Goal: Information Seeking & Learning: Understand process/instructions

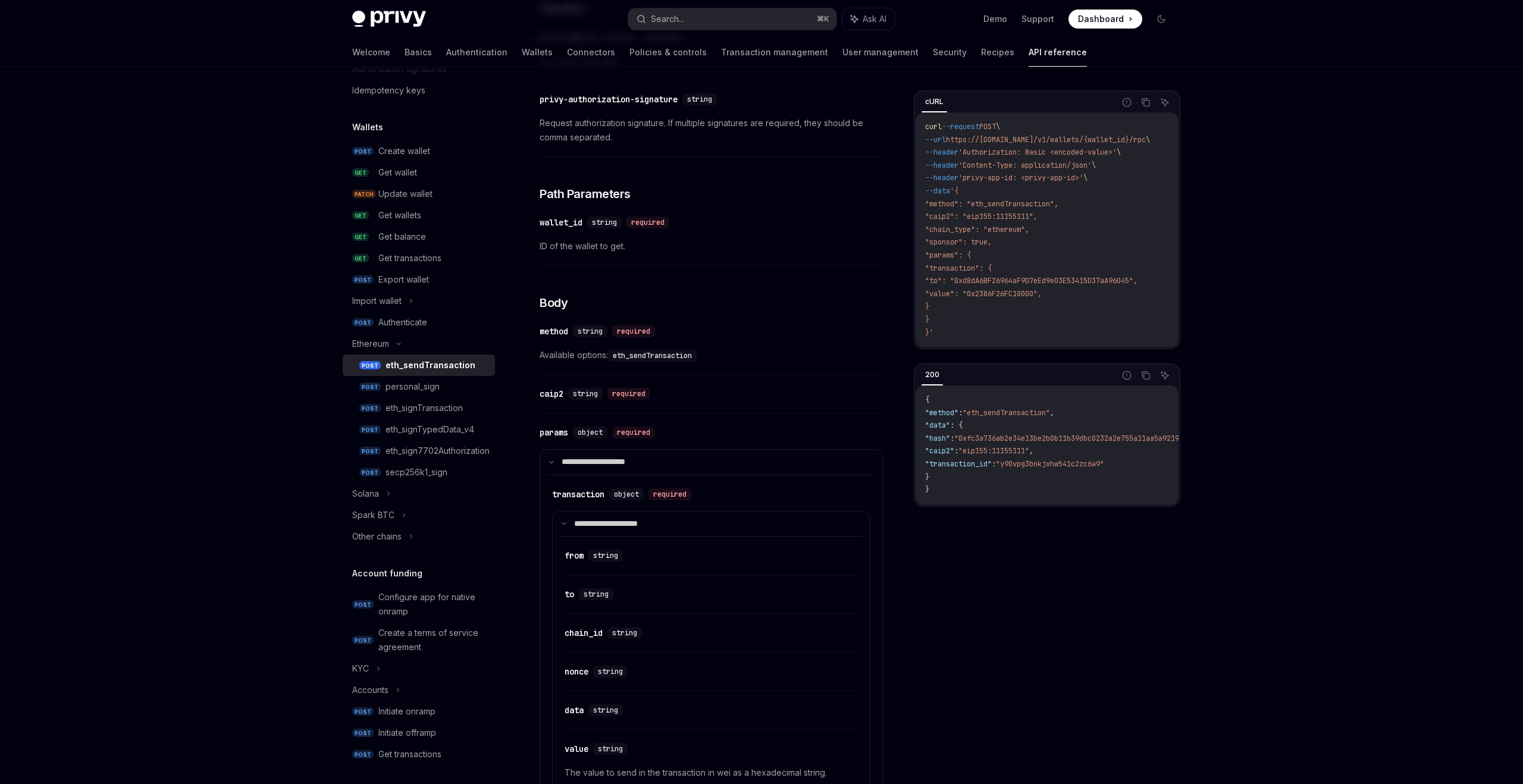
scroll to position [70, 0]
click at [386, 494] on icon at bounding box center [388, 492] width 5 height 15
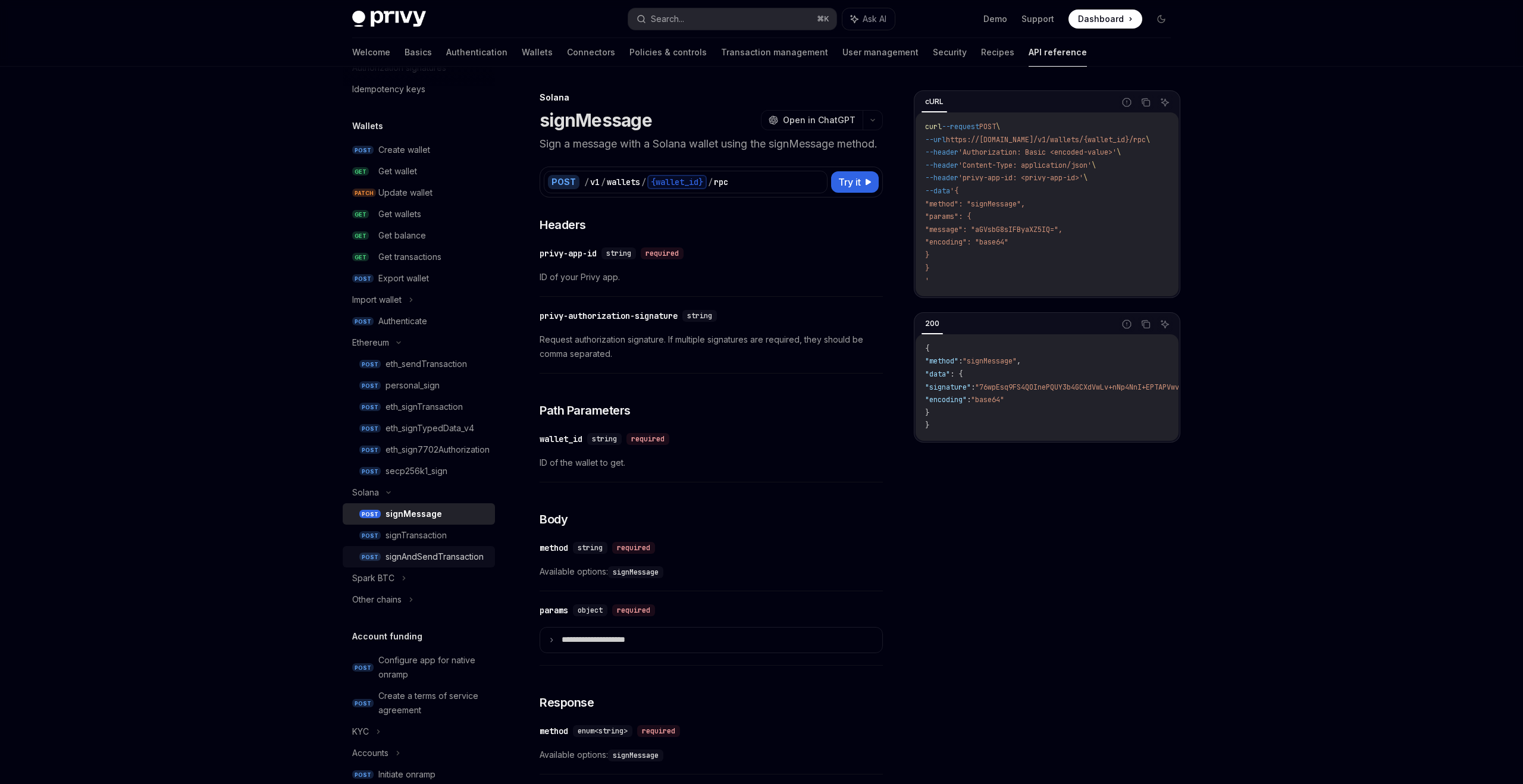
click at [413, 552] on div "signAndSendTransaction" at bounding box center [434, 557] width 98 height 15
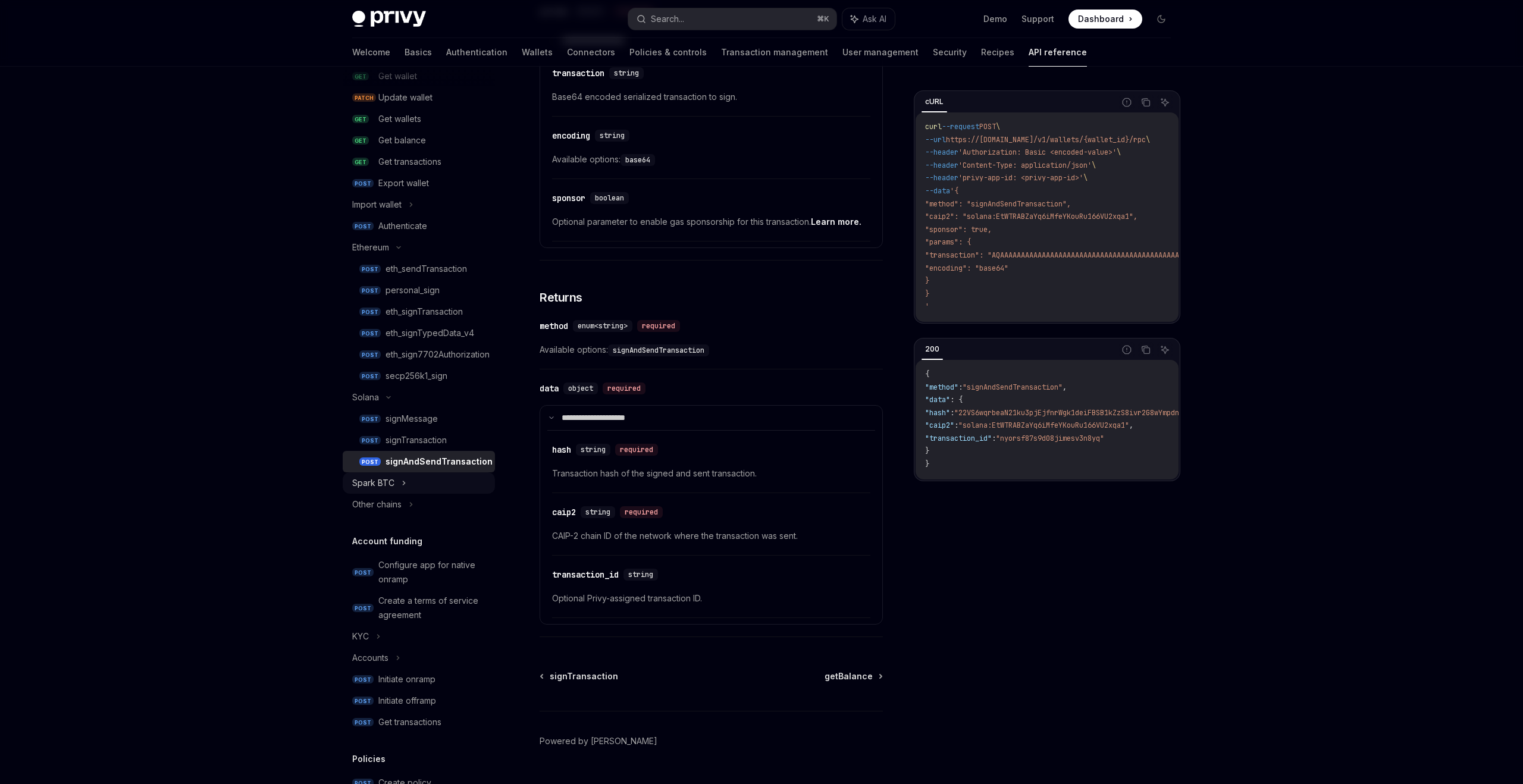
scroll to position [161, 0]
click at [403, 478] on icon at bounding box center [403, 485] width 5 height 15
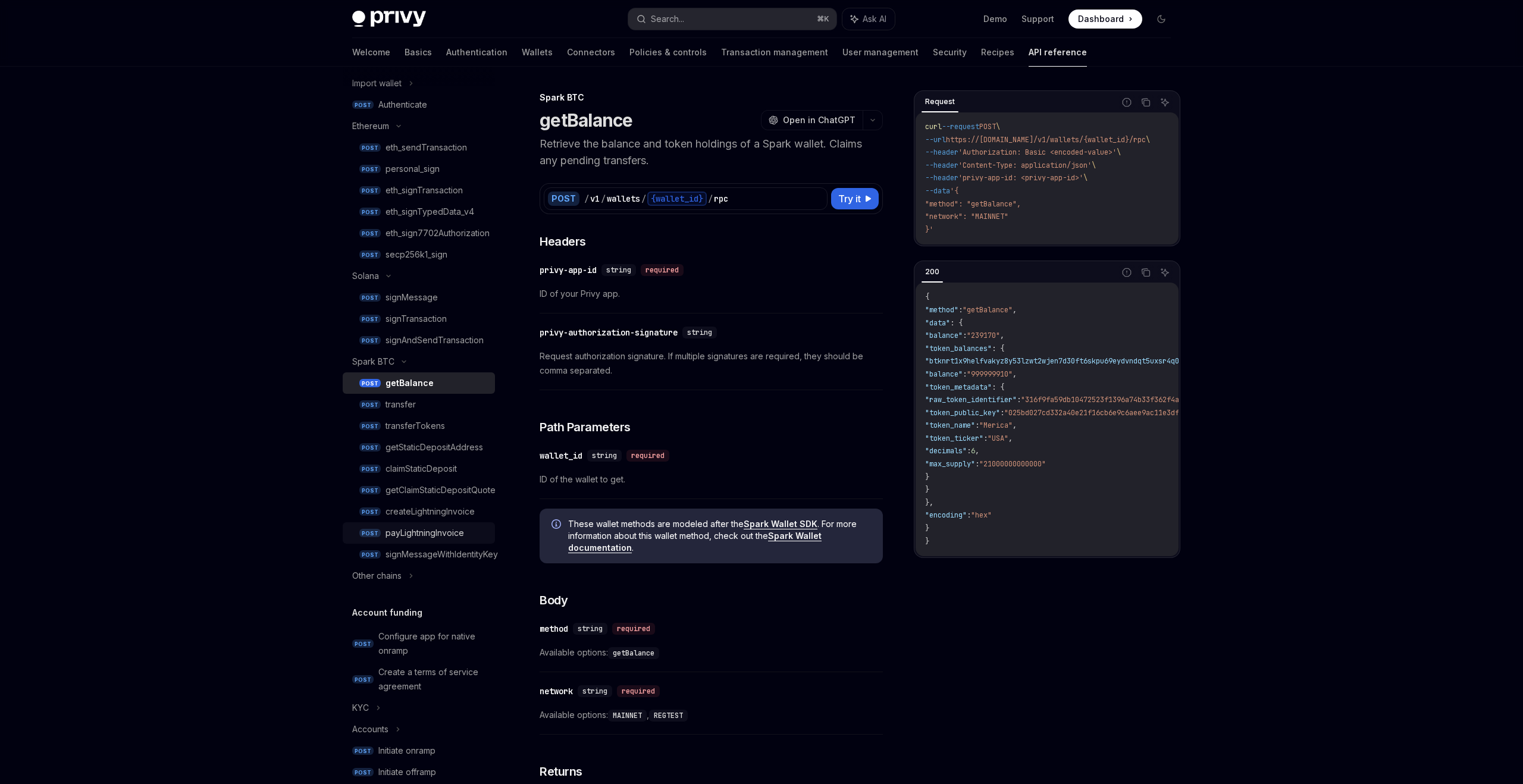
scroll to position [290, 0]
click at [406, 578] on div "Other chains" at bounding box center [419, 573] width 152 height 21
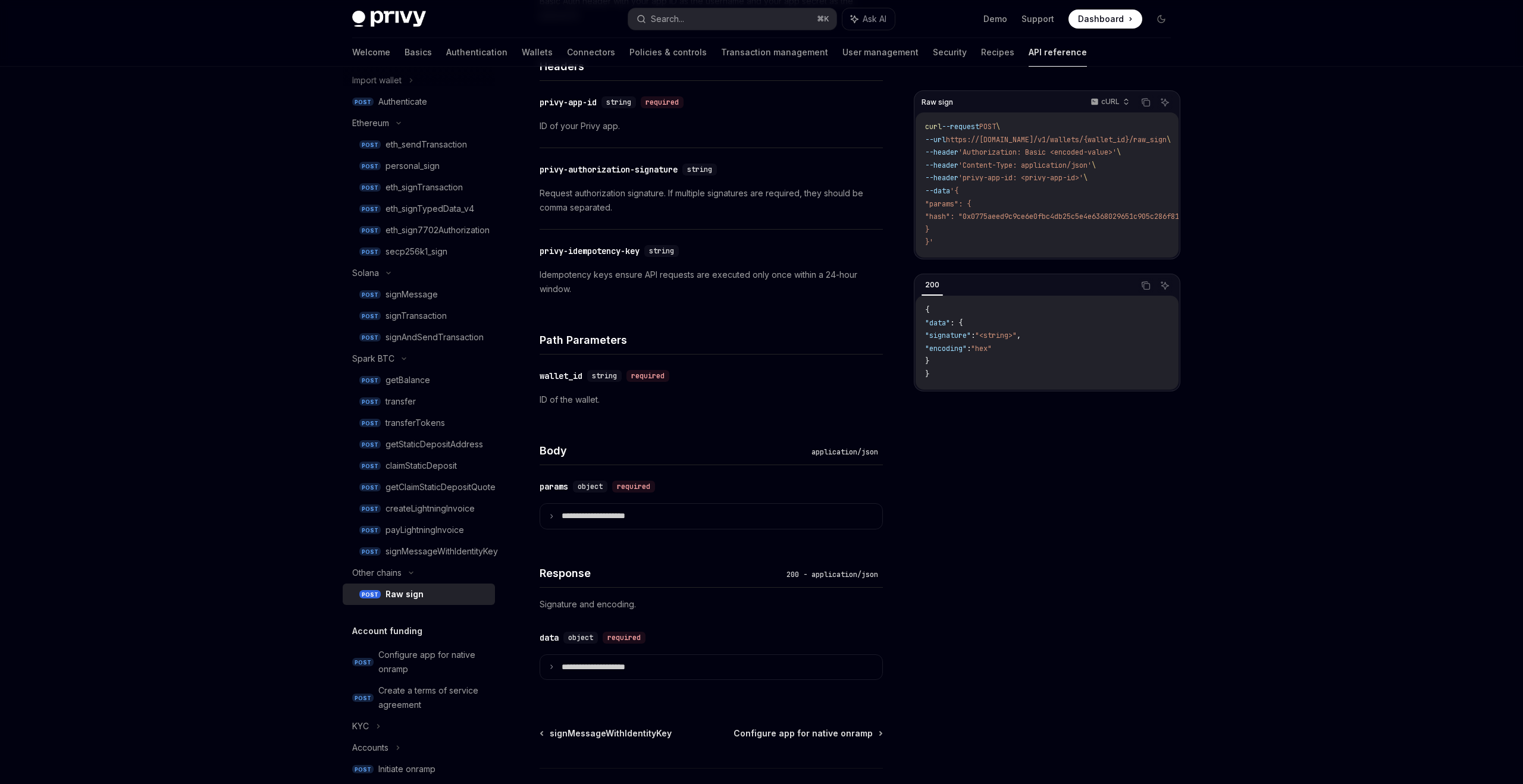
scroll to position [421, 0]
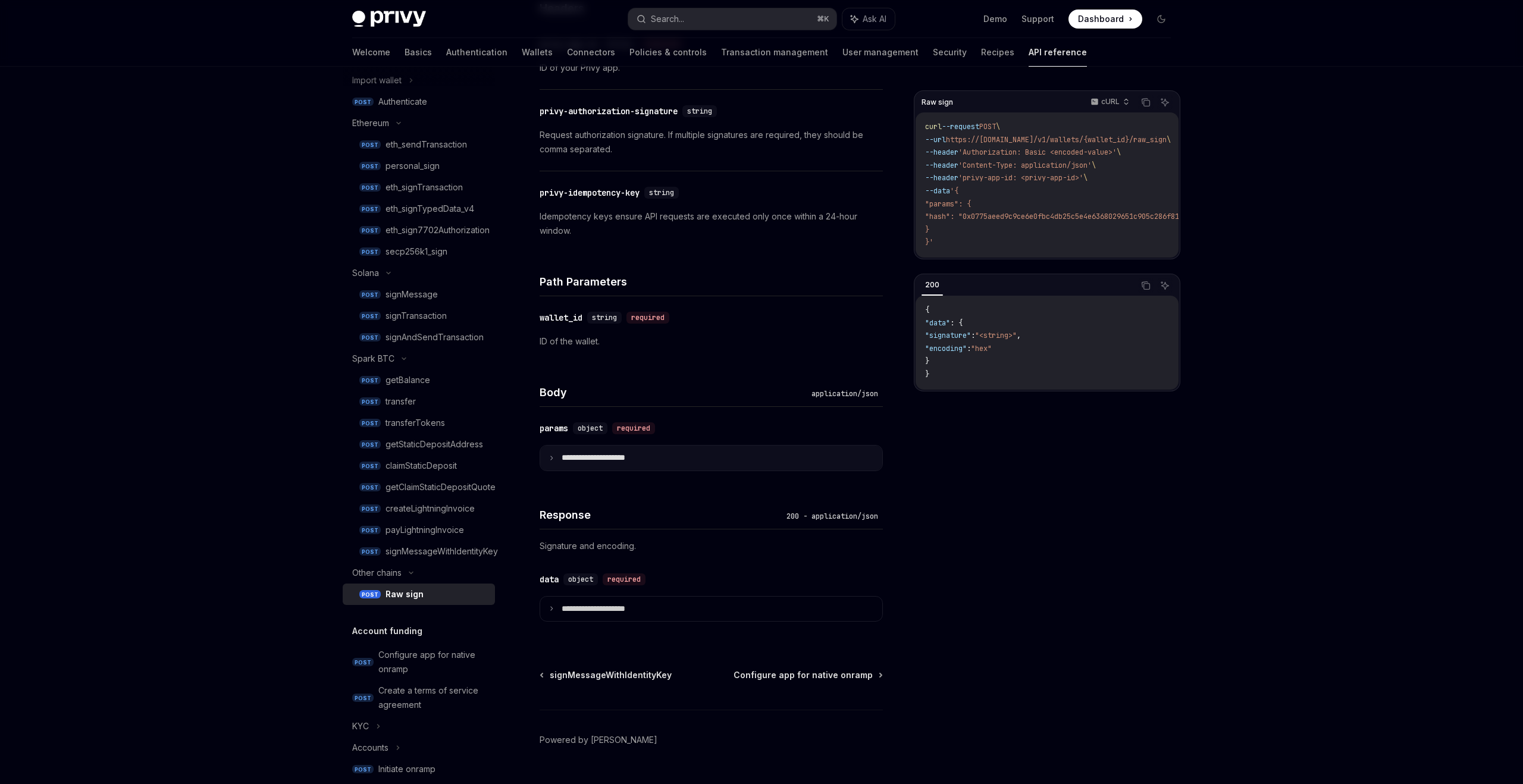
click at [580, 451] on summary "**********" at bounding box center [711, 458] width 342 height 25
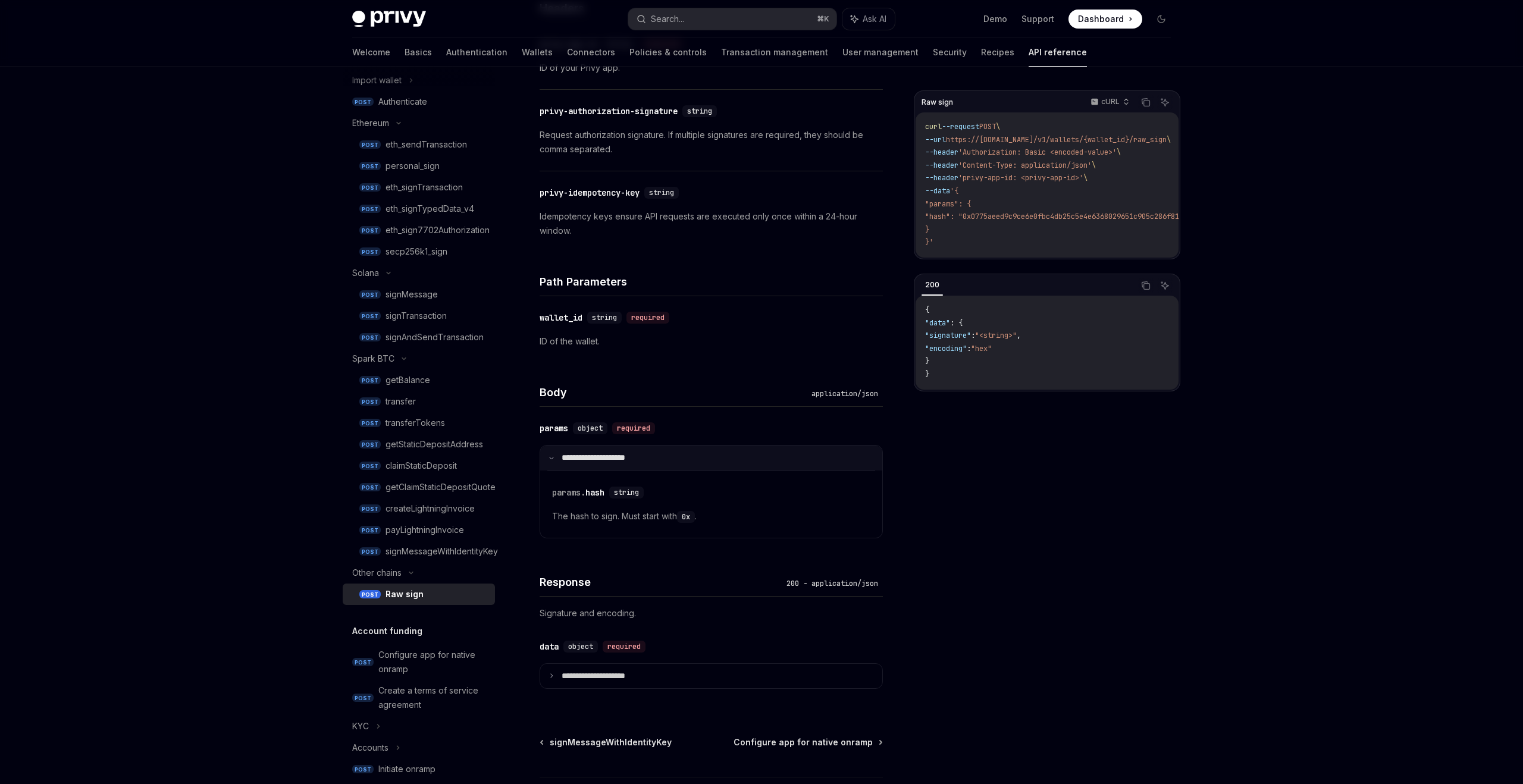
click at [582, 458] on p "**********" at bounding box center [601, 458] width 79 height 11
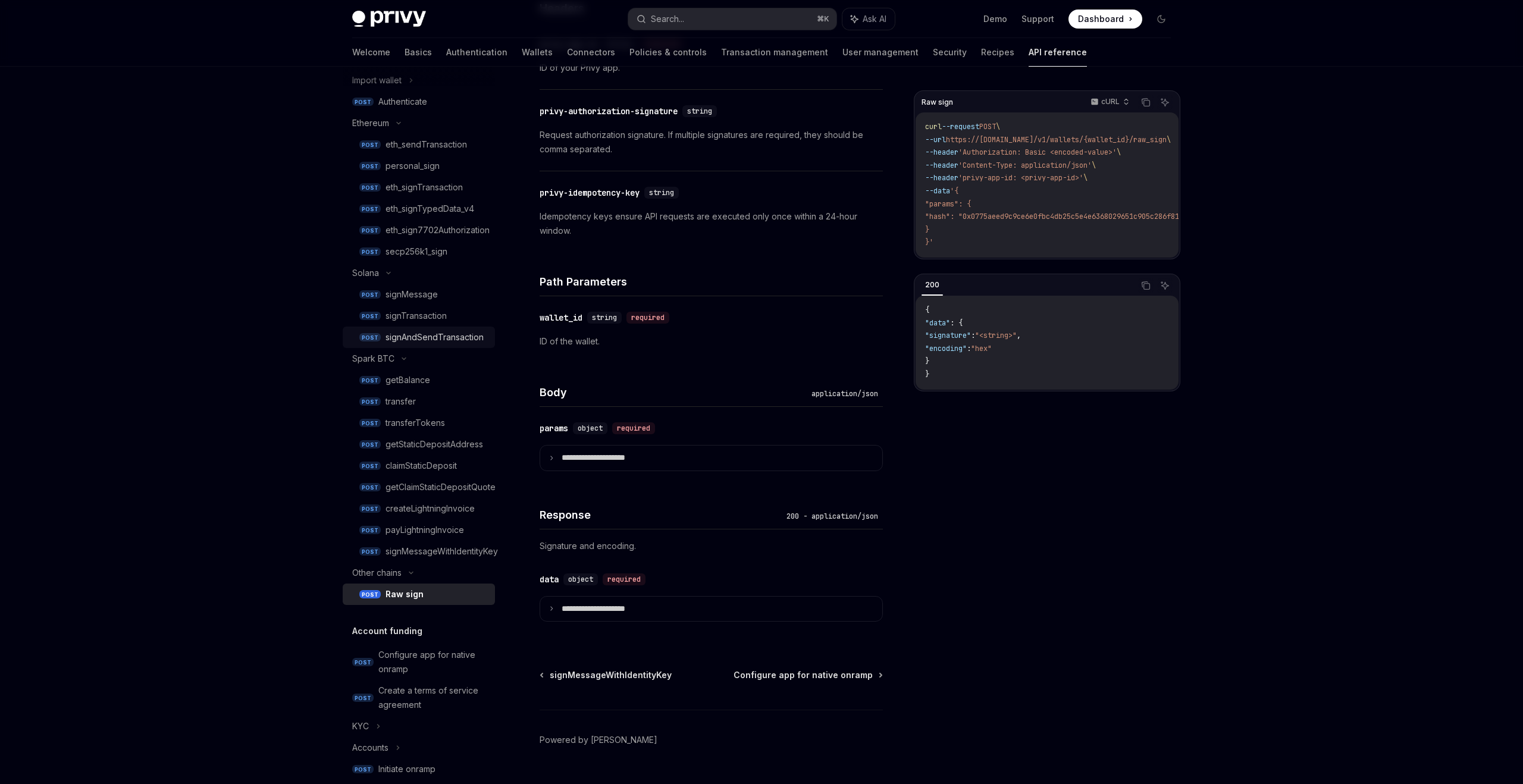
click at [401, 330] on div "signAndSendTransaction" at bounding box center [434, 337] width 98 height 15
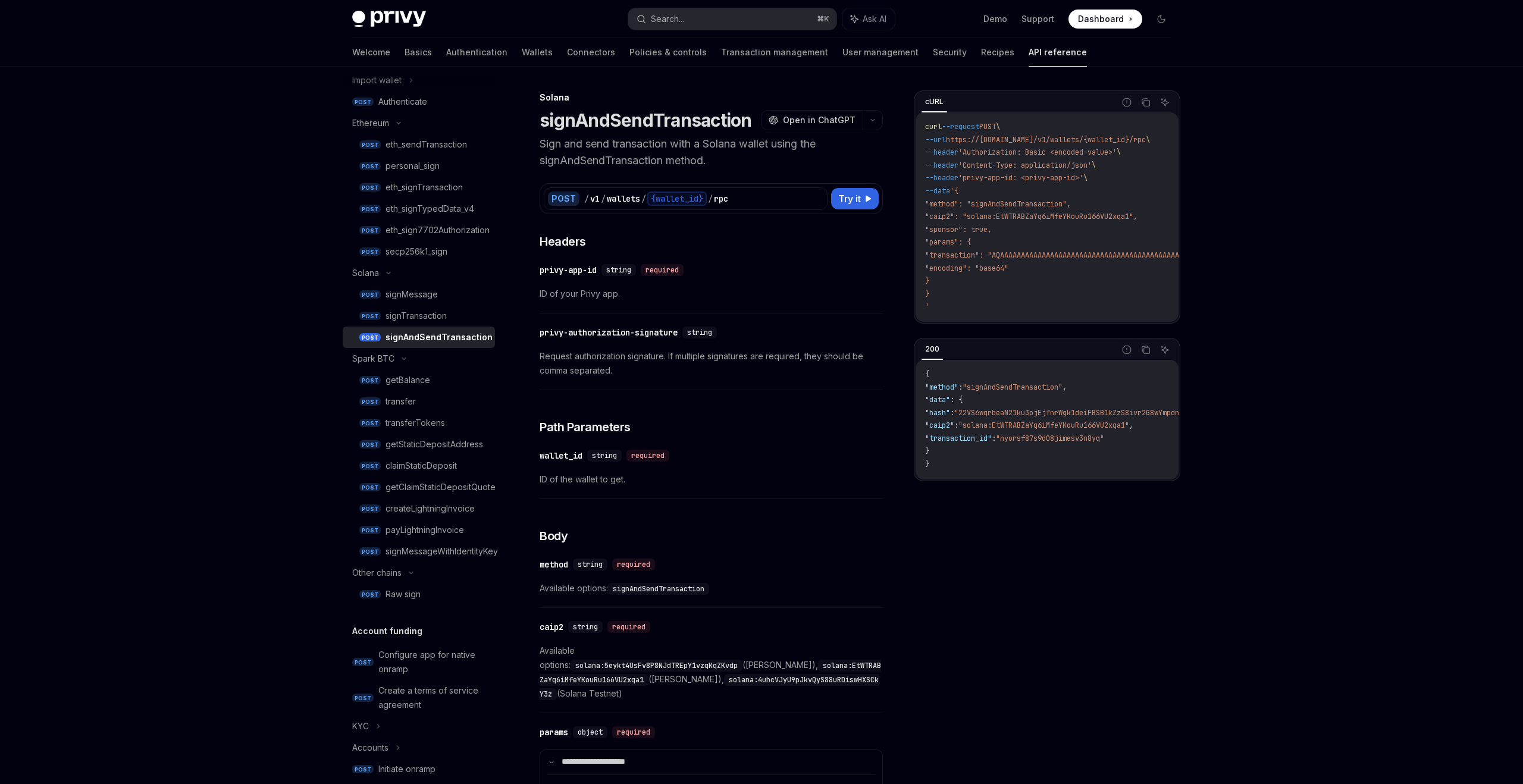
type textarea "*"
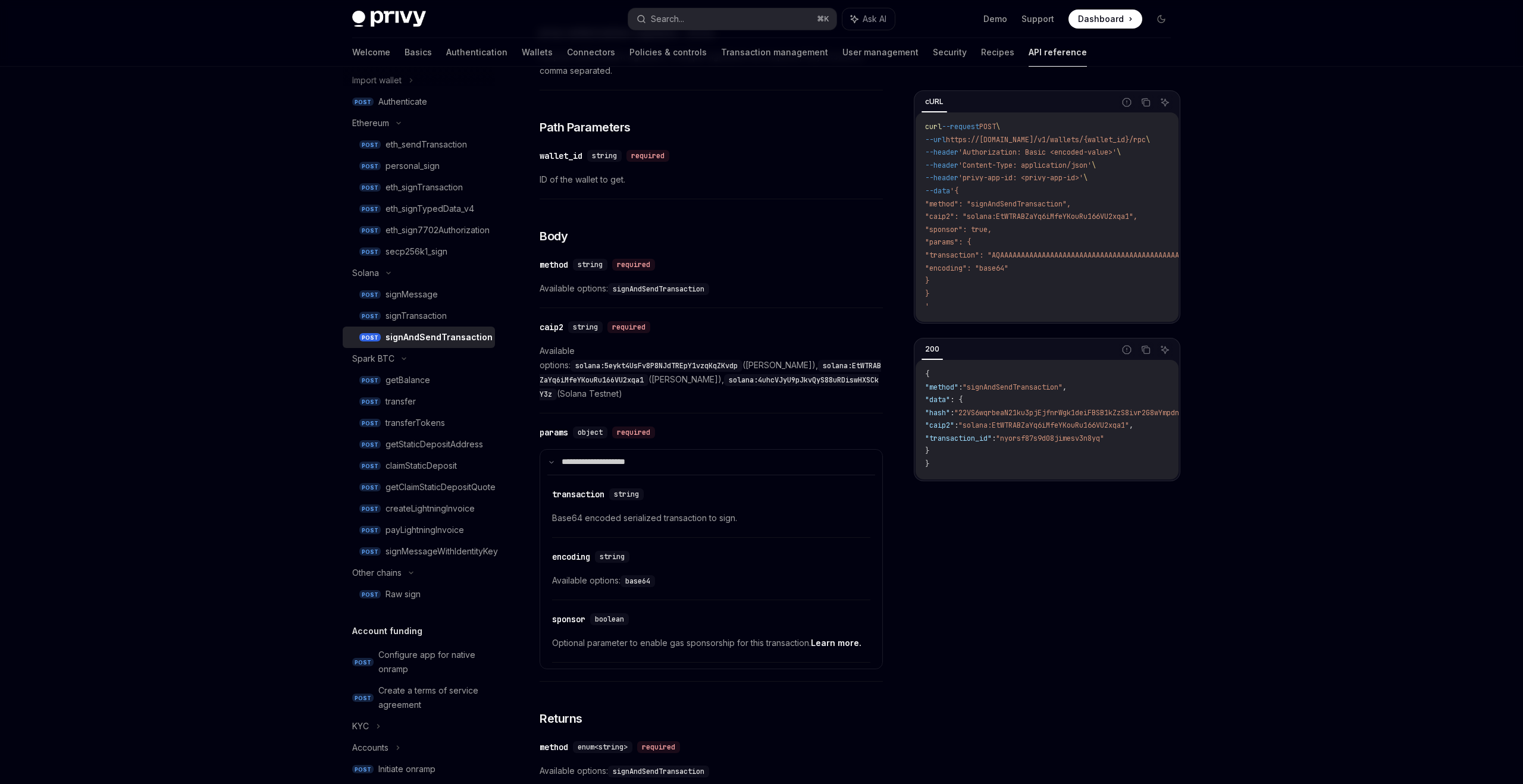
scroll to position [319, 0]
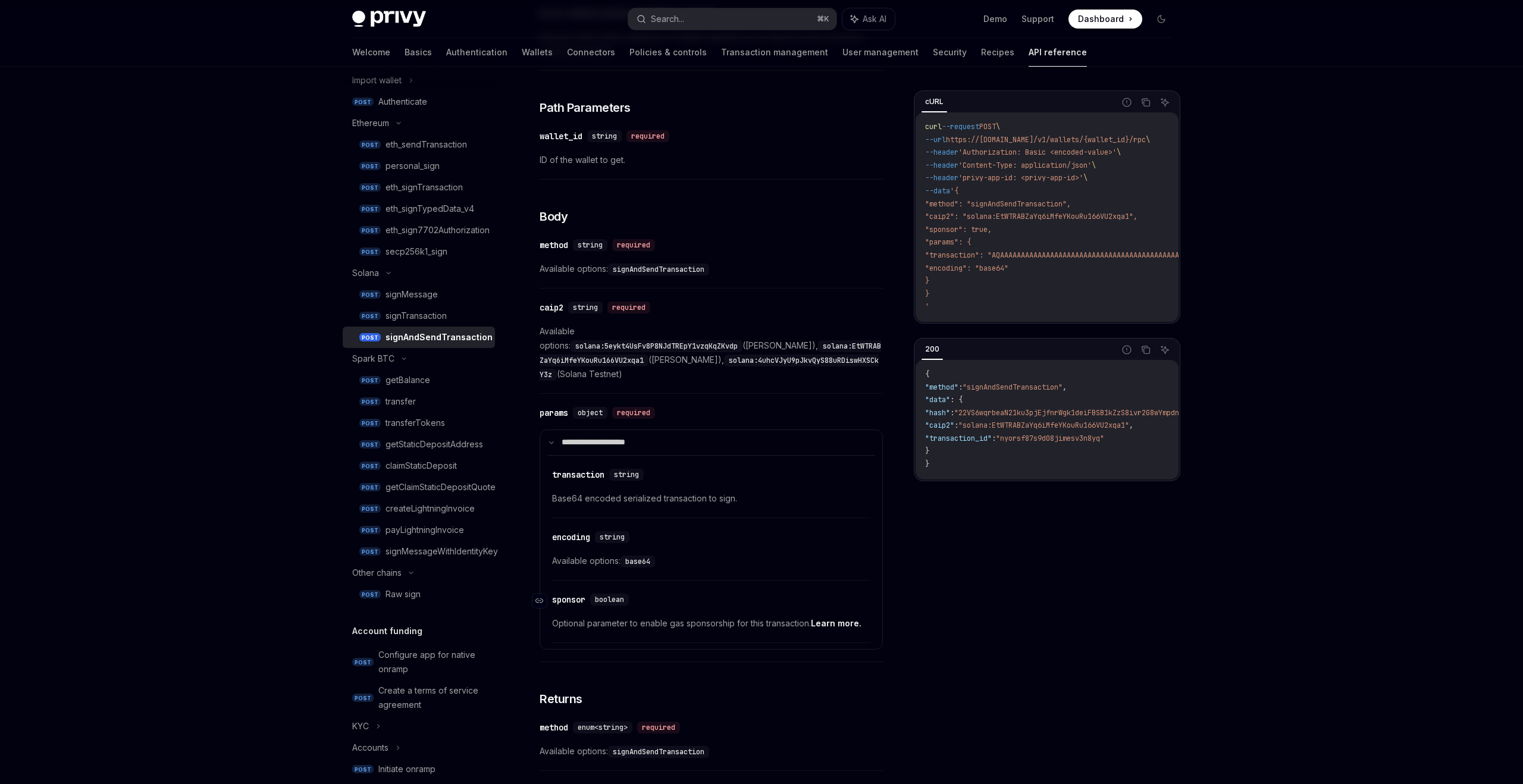
click at [561, 593] on div "sponsor" at bounding box center [568, 599] width 33 height 12
